Goal: Complete application form

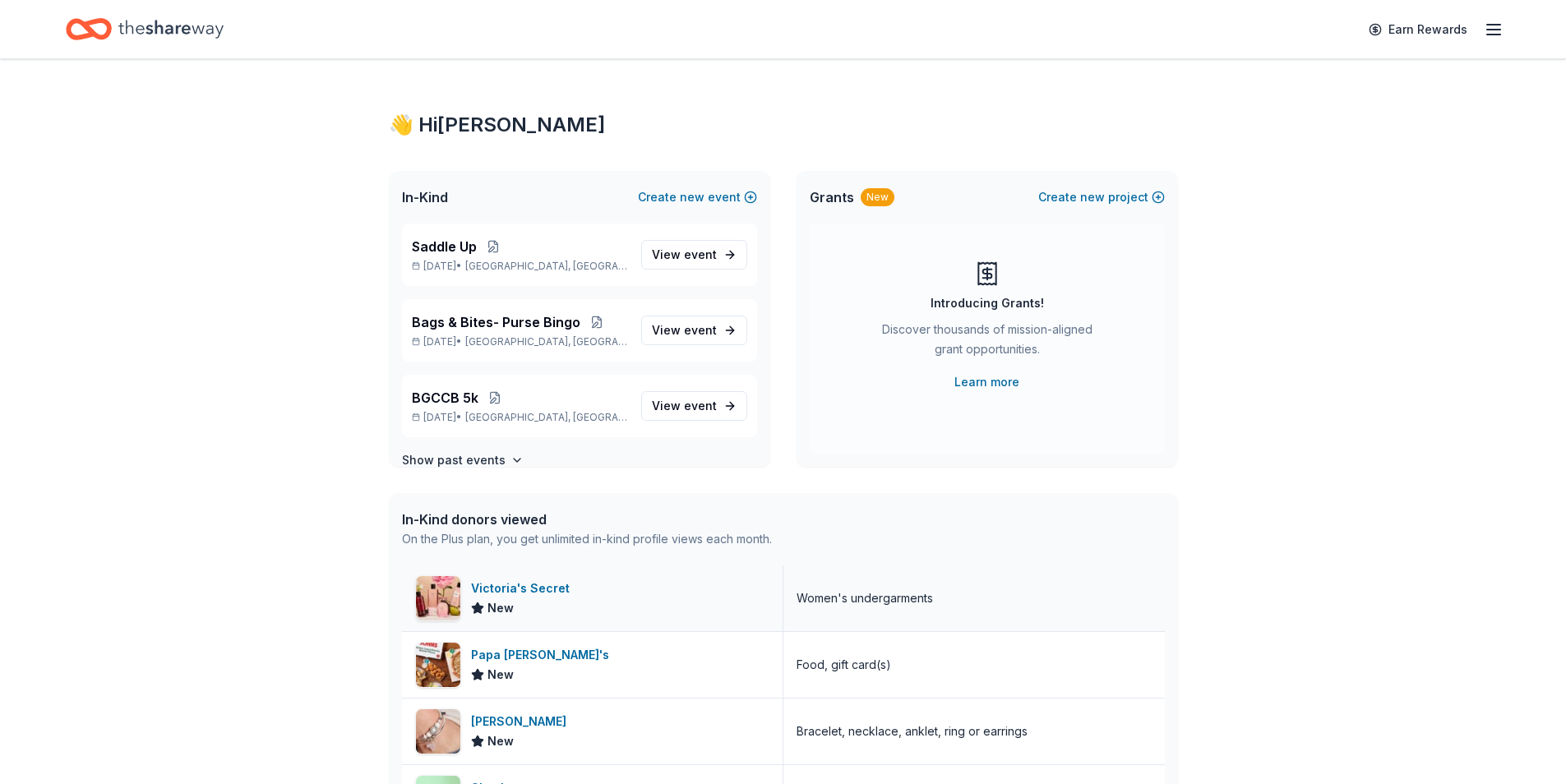
click at [491, 586] on div "Victoria's Secret" at bounding box center [523, 588] width 105 height 19
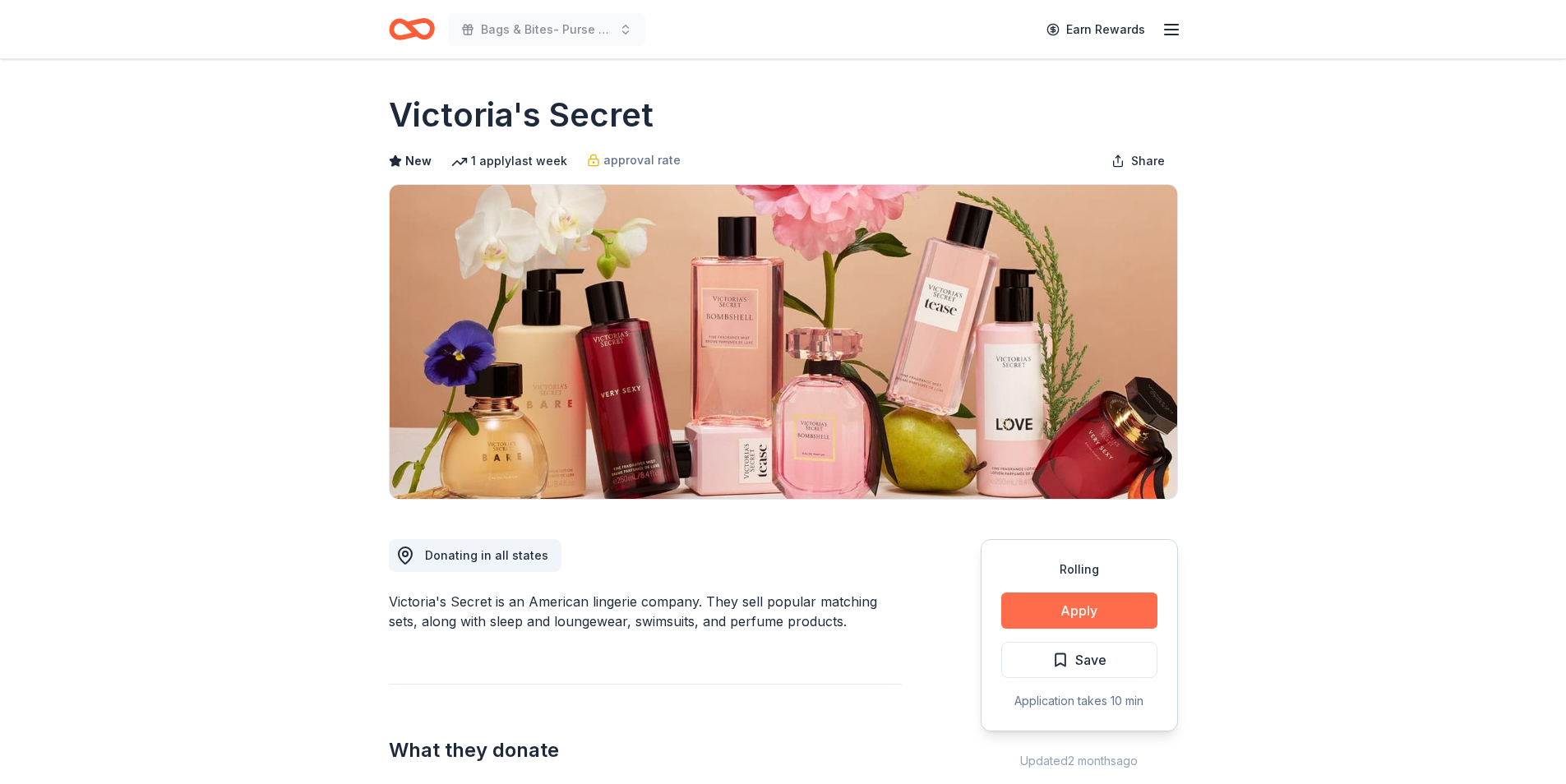
click at [1078, 612] on button "Apply" at bounding box center [1079, 609] width 156 height 36
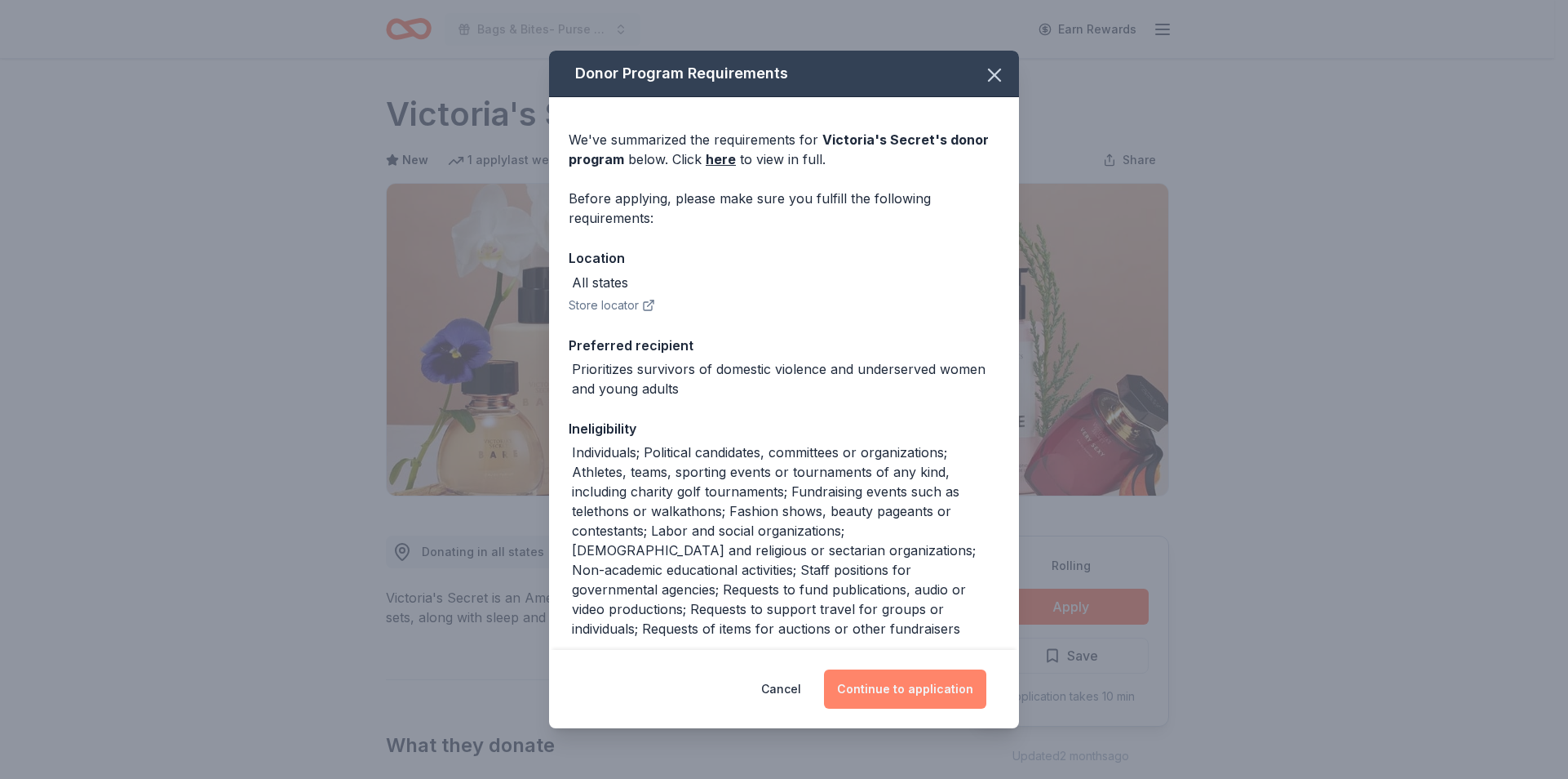
click at [901, 697] on button "Continue to application" at bounding box center [904, 688] width 162 height 39
